Goal: Book appointment/travel/reservation

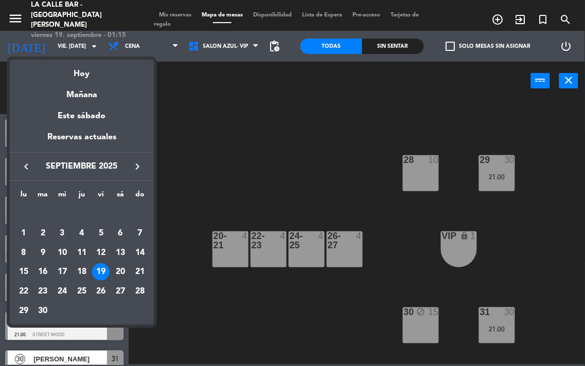
click at [120, 268] on div "20" at bounding box center [121, 273] width 18 height 18
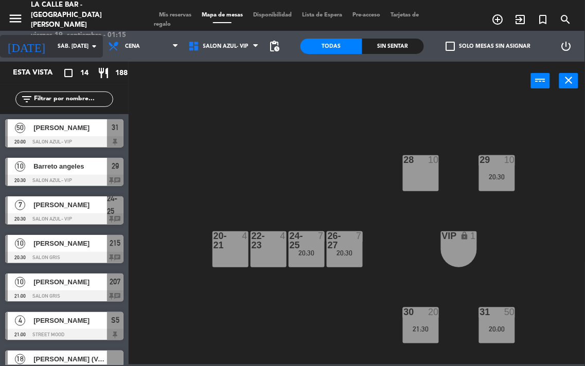
click at [60, 49] on input "sáb. [DATE]" at bounding box center [91, 46] width 76 height 16
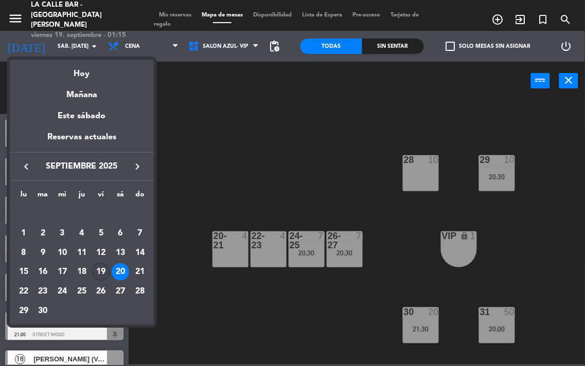
click at [101, 266] on div "19" at bounding box center [101, 273] width 18 height 18
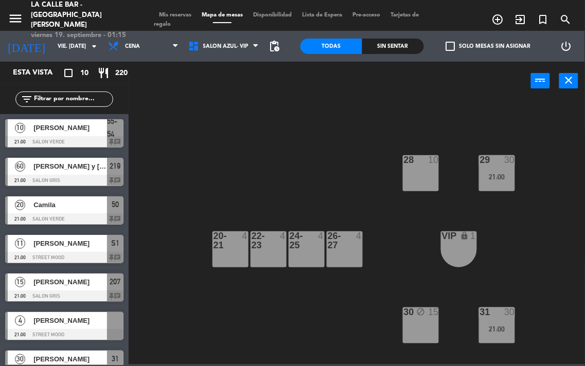
click at [63, 166] on span "[PERSON_NAME] y [PERSON_NAME]" at bounding box center [70, 166] width 74 height 11
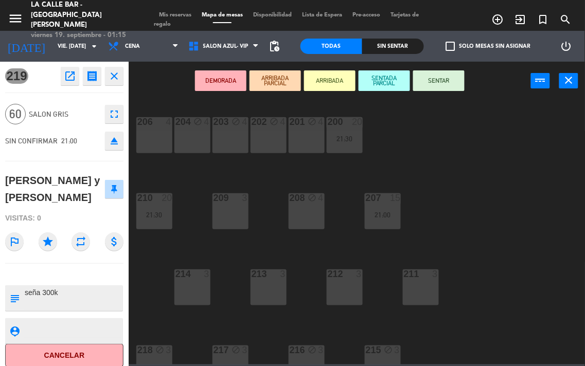
click at [111, 75] on icon "close" at bounding box center [114, 76] width 12 height 12
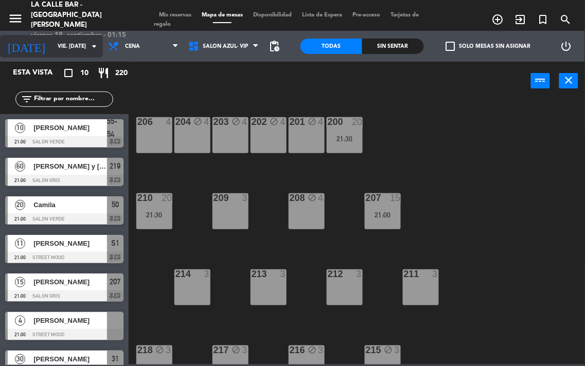
click at [61, 47] on input "vie. [DATE]" at bounding box center [91, 46] width 76 height 16
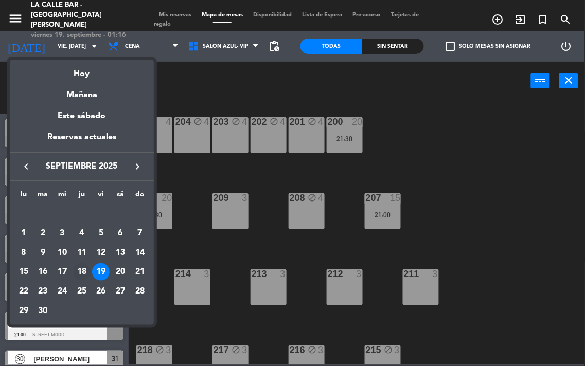
click at [83, 271] on div "18" at bounding box center [82, 273] width 18 height 18
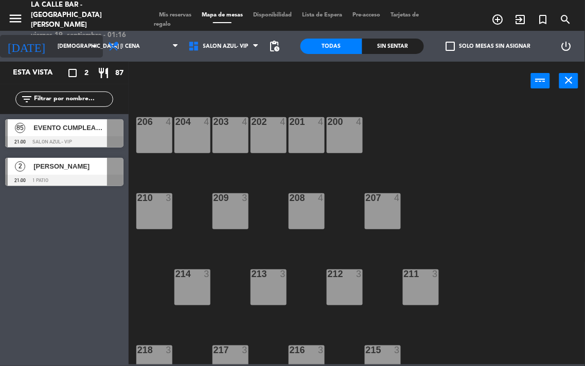
click at [57, 42] on input "[DEMOGRAPHIC_DATA] [DATE]" at bounding box center [91, 46] width 76 height 16
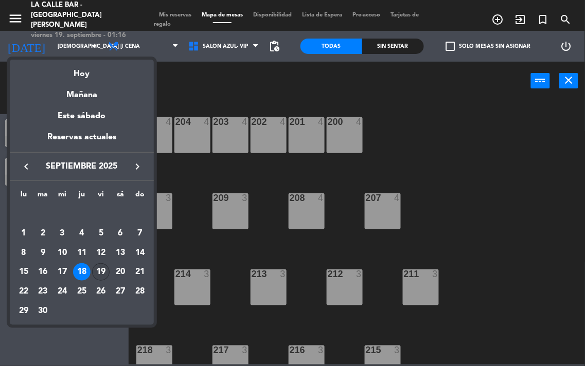
click at [99, 273] on div "19" at bounding box center [101, 273] width 18 height 18
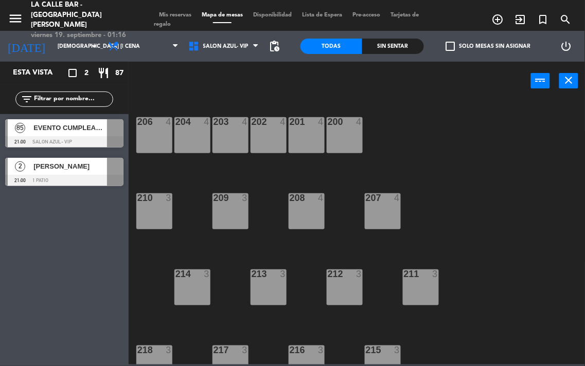
type input "vie. [DATE]"
